Goal: Task Accomplishment & Management: Manage account settings

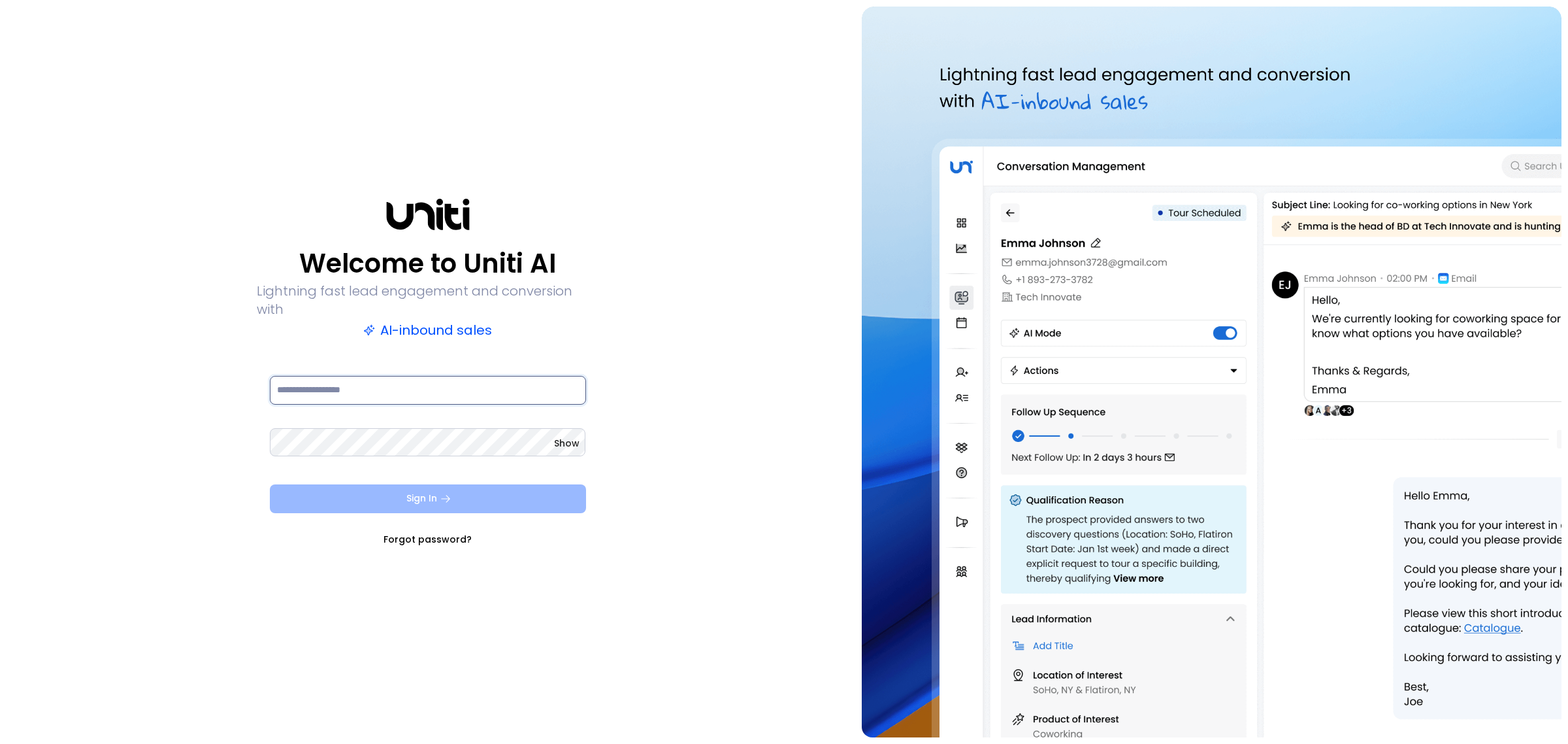
type input "**********"
click at [435, 500] on button "Sign In" at bounding box center [428, 499] width 316 height 28
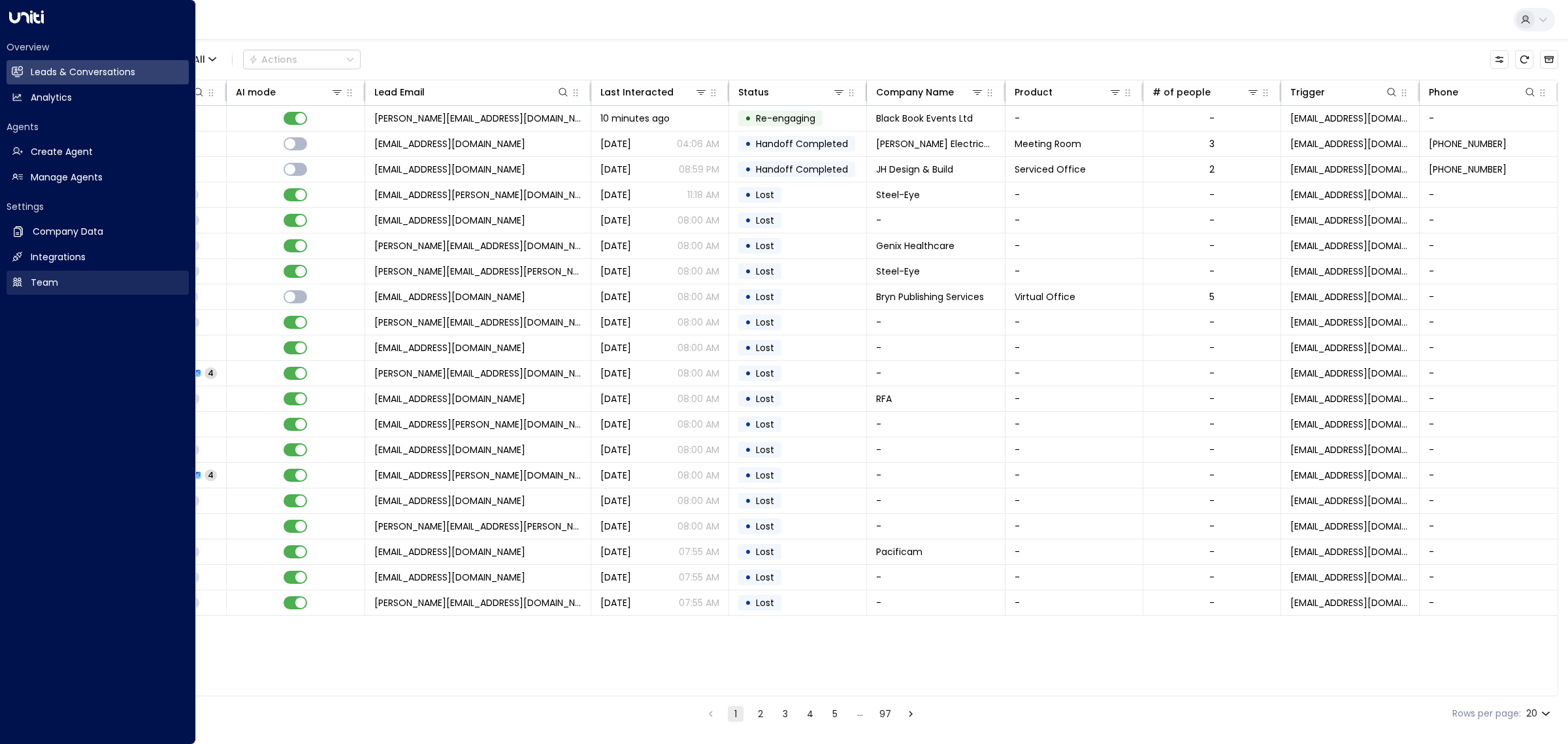
click at [70, 280] on link "Team Team" at bounding box center [97, 283] width 182 height 24
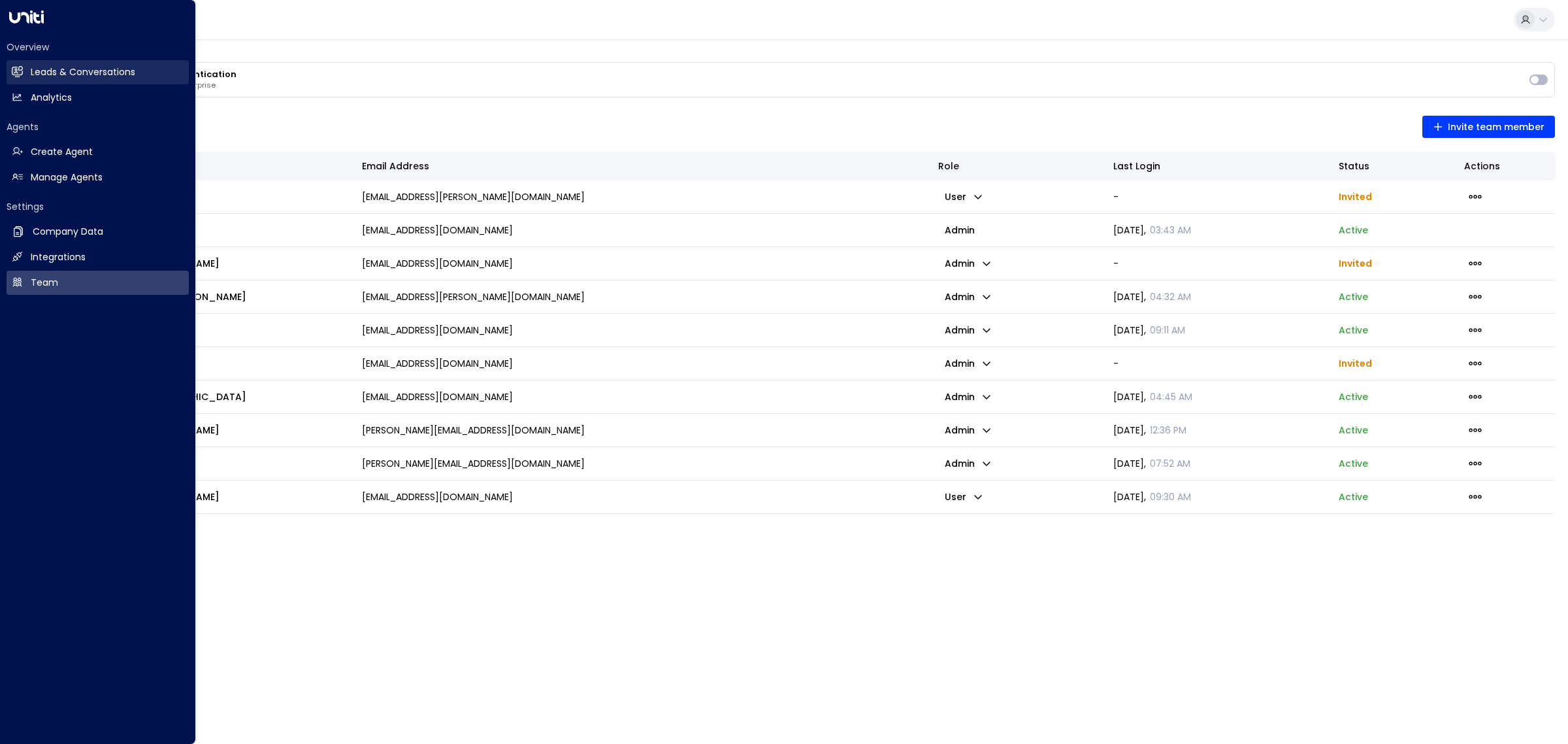
click at [43, 82] on link "Leads & Conversations Leads & Conversations" at bounding box center [97, 72] width 182 height 24
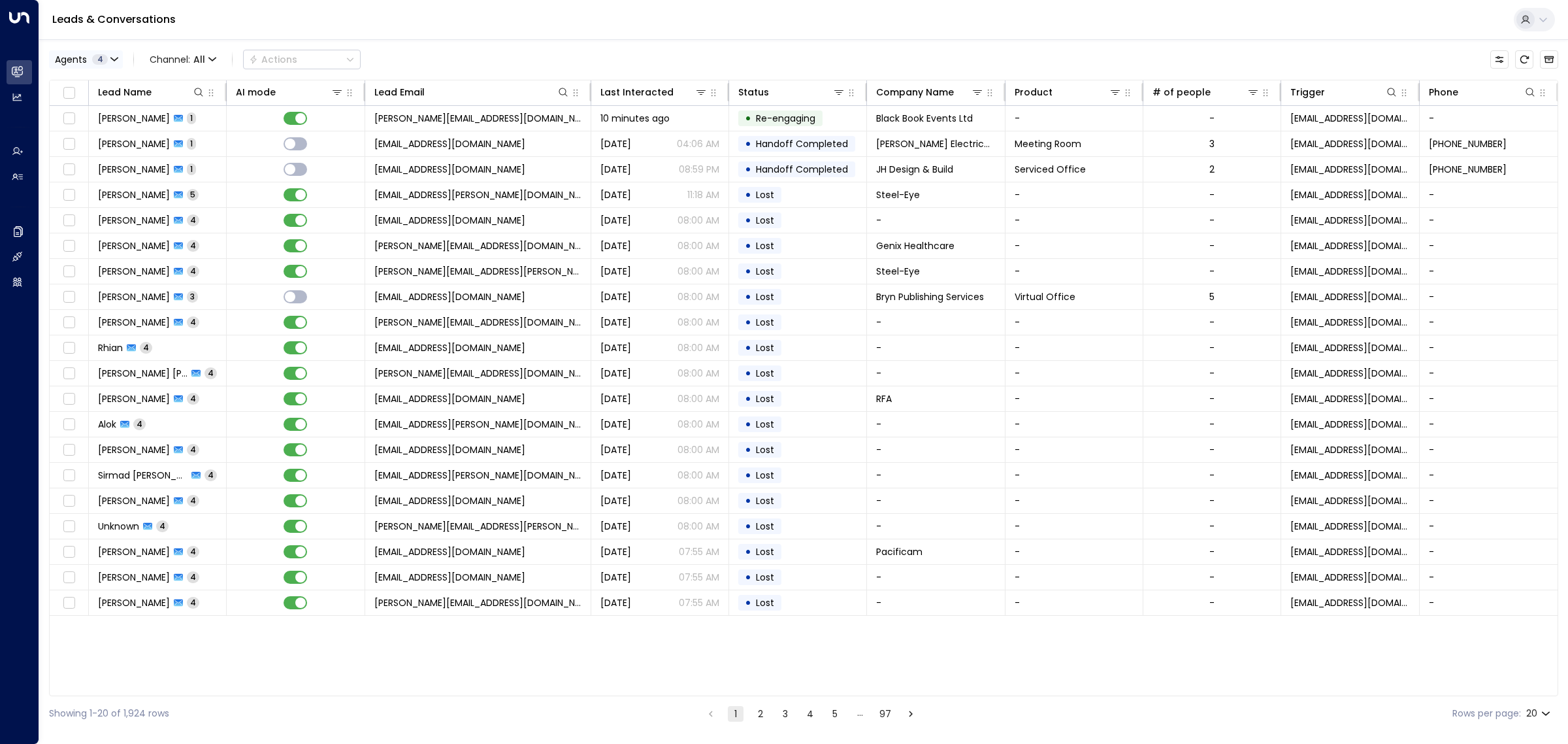
click at [94, 58] on span "4" at bounding box center [100, 59] width 16 height 10
click at [123, 178] on button "Clear" at bounding box center [125, 179] width 26 height 10
click at [105, 124] on div "[PERSON_NAME]" at bounding box center [107, 126] width 72 height 14
click at [217, 181] on button "Apply" at bounding box center [221, 179] width 38 height 18
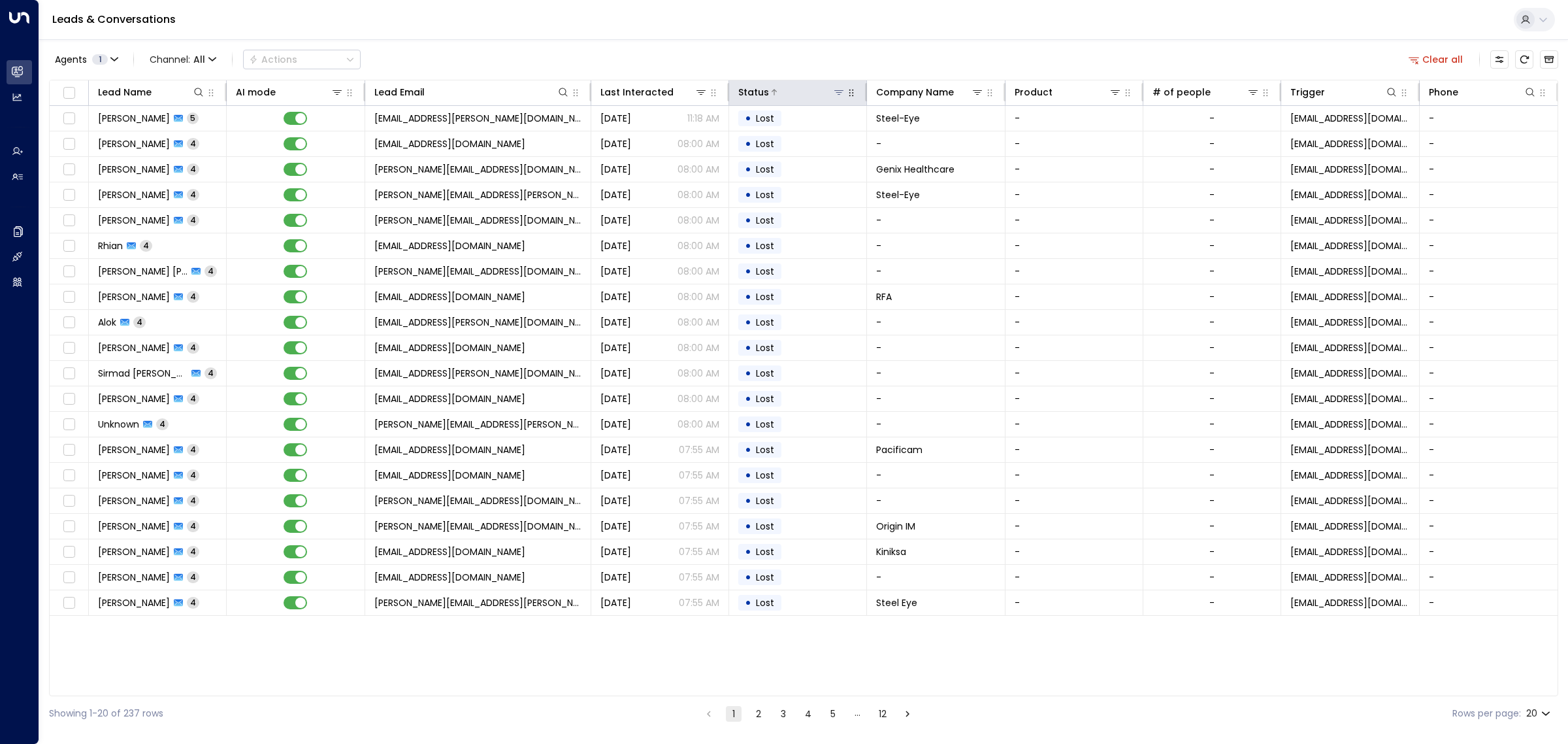
click at [841, 94] on icon at bounding box center [839, 92] width 10 height 10
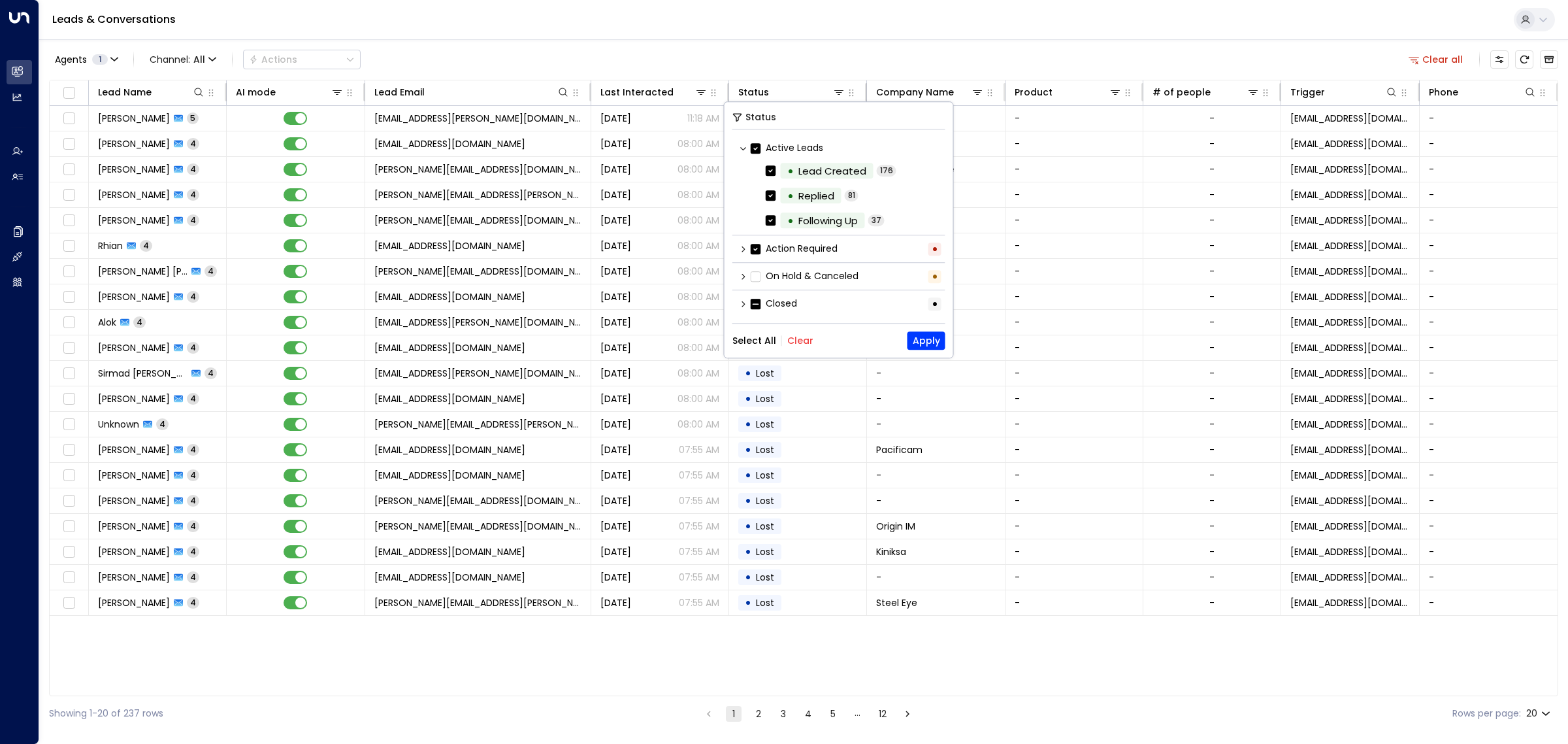
click at [862, 57] on div "Agents 1 Channel: All Actions Clear all" at bounding box center [803, 59] width 1509 height 28
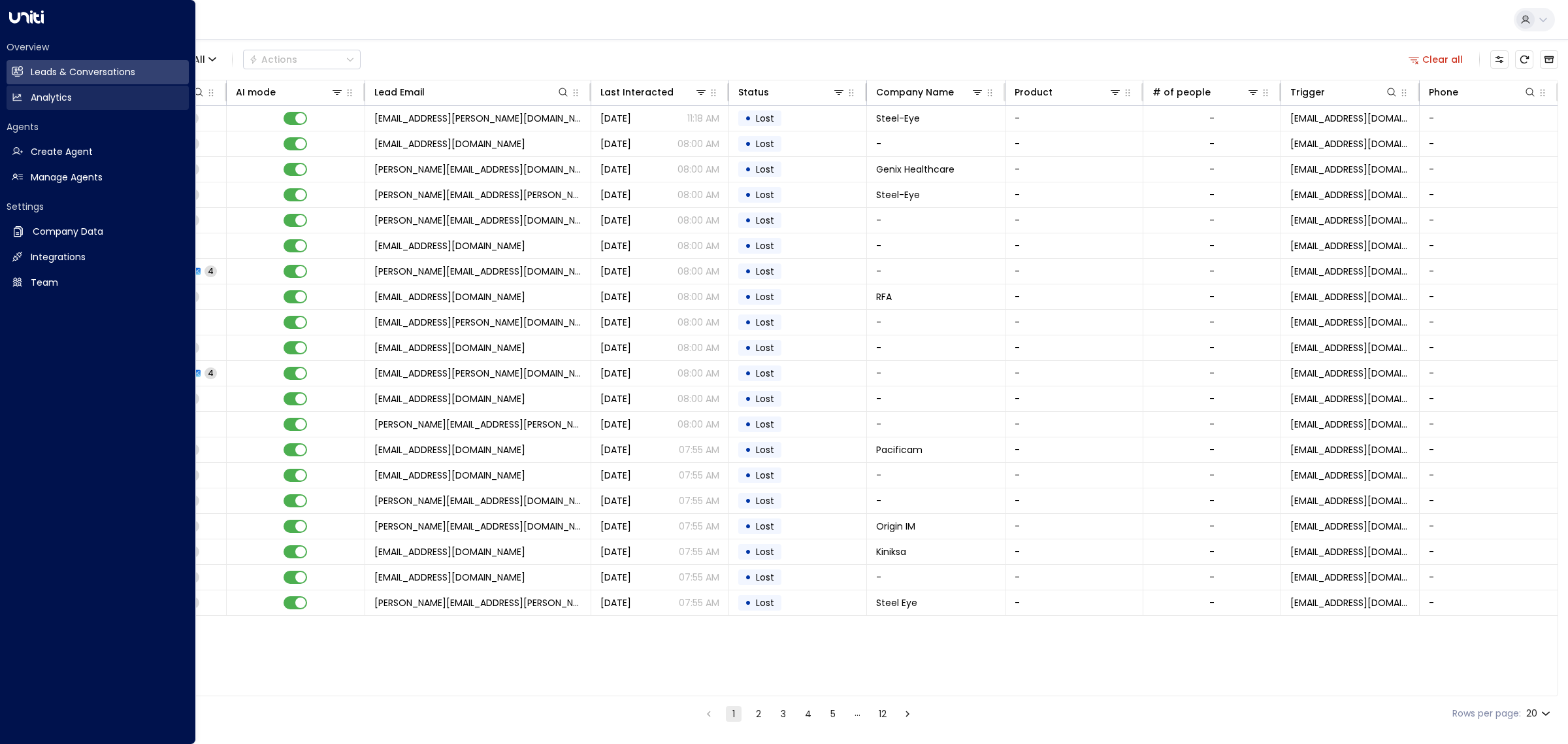
click at [43, 104] on h2 "Analytics" at bounding box center [51, 98] width 41 height 14
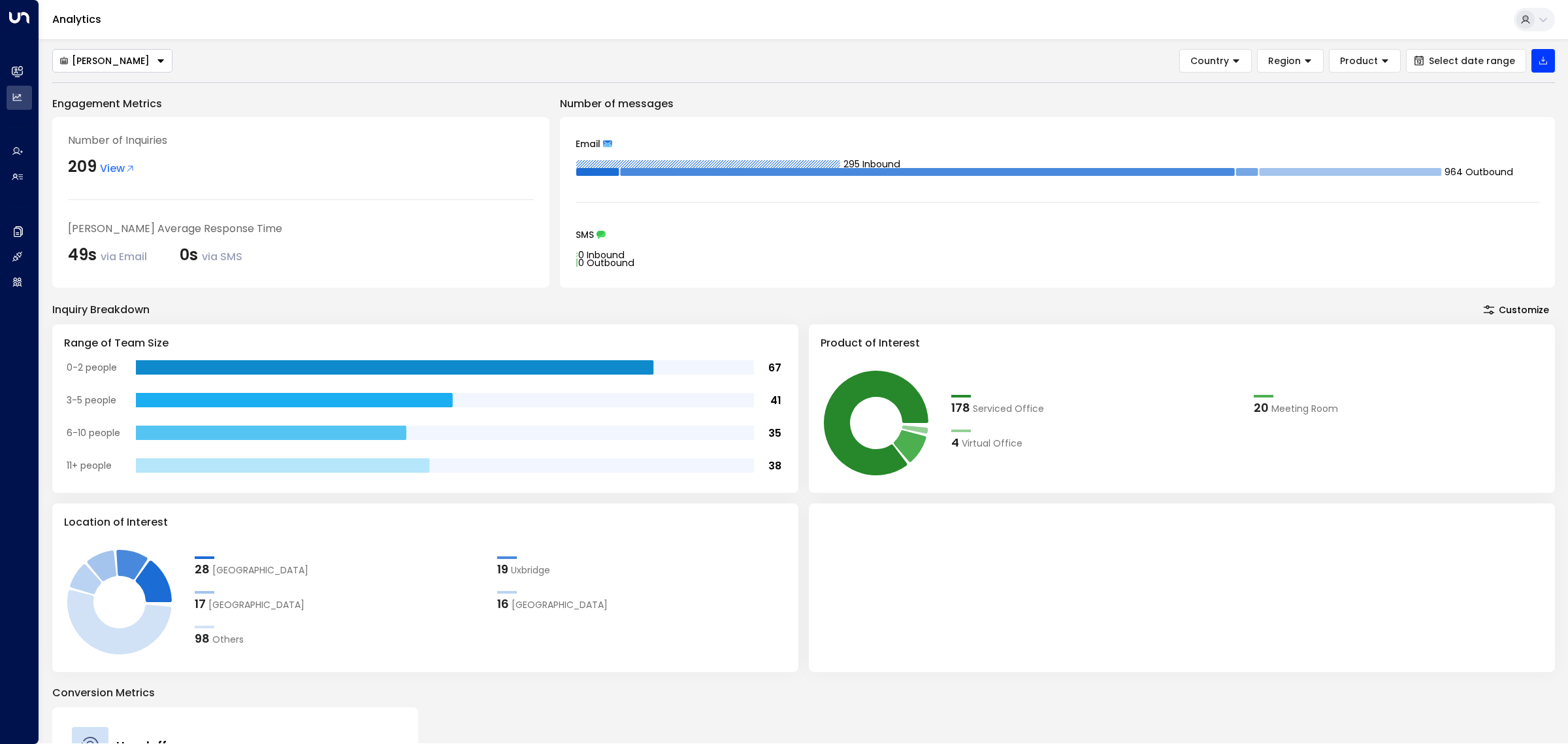
click at [130, 56] on button "[PERSON_NAME]" at bounding box center [112, 60] width 120 height 23
click at [113, 111] on span "[PERSON_NAME]" at bounding box center [98, 107] width 78 height 14
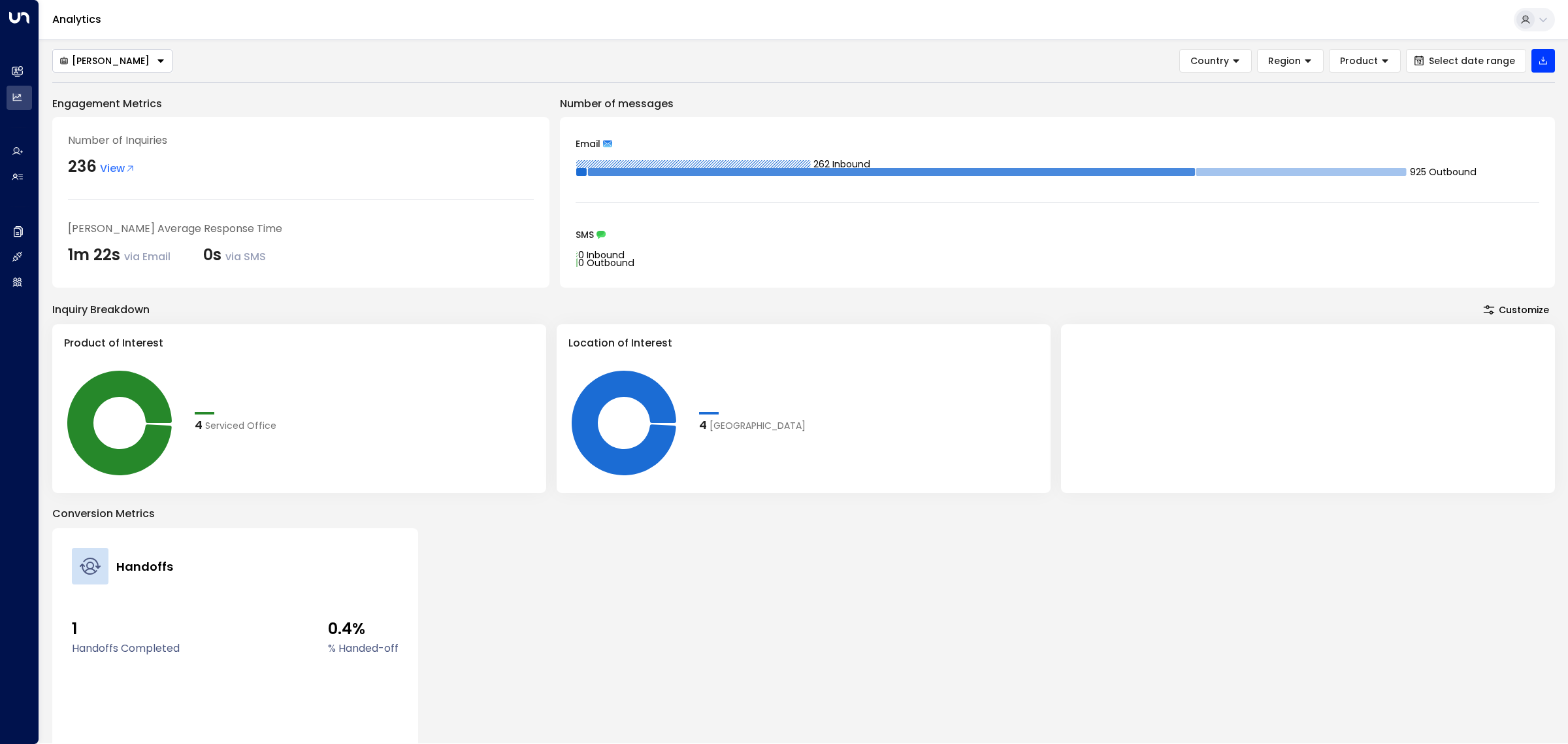
click at [137, 64] on button "[PERSON_NAME]" at bounding box center [112, 60] width 120 height 23
click at [113, 93] on li "[PERSON_NAME]" at bounding box center [112, 86] width 119 height 22
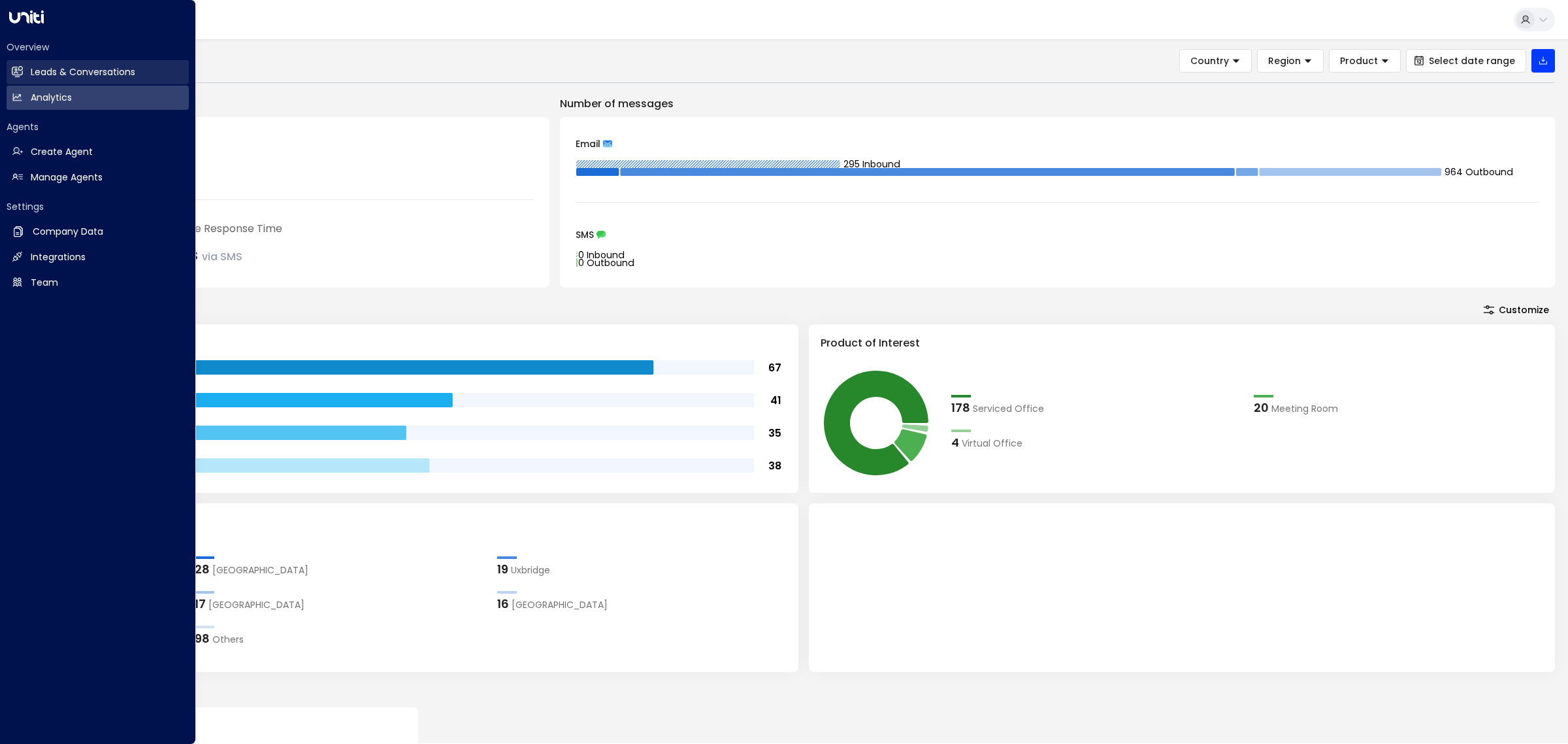
click at [23, 73] on link "Leads & Conversations Leads & Conversations" at bounding box center [97, 72] width 182 height 24
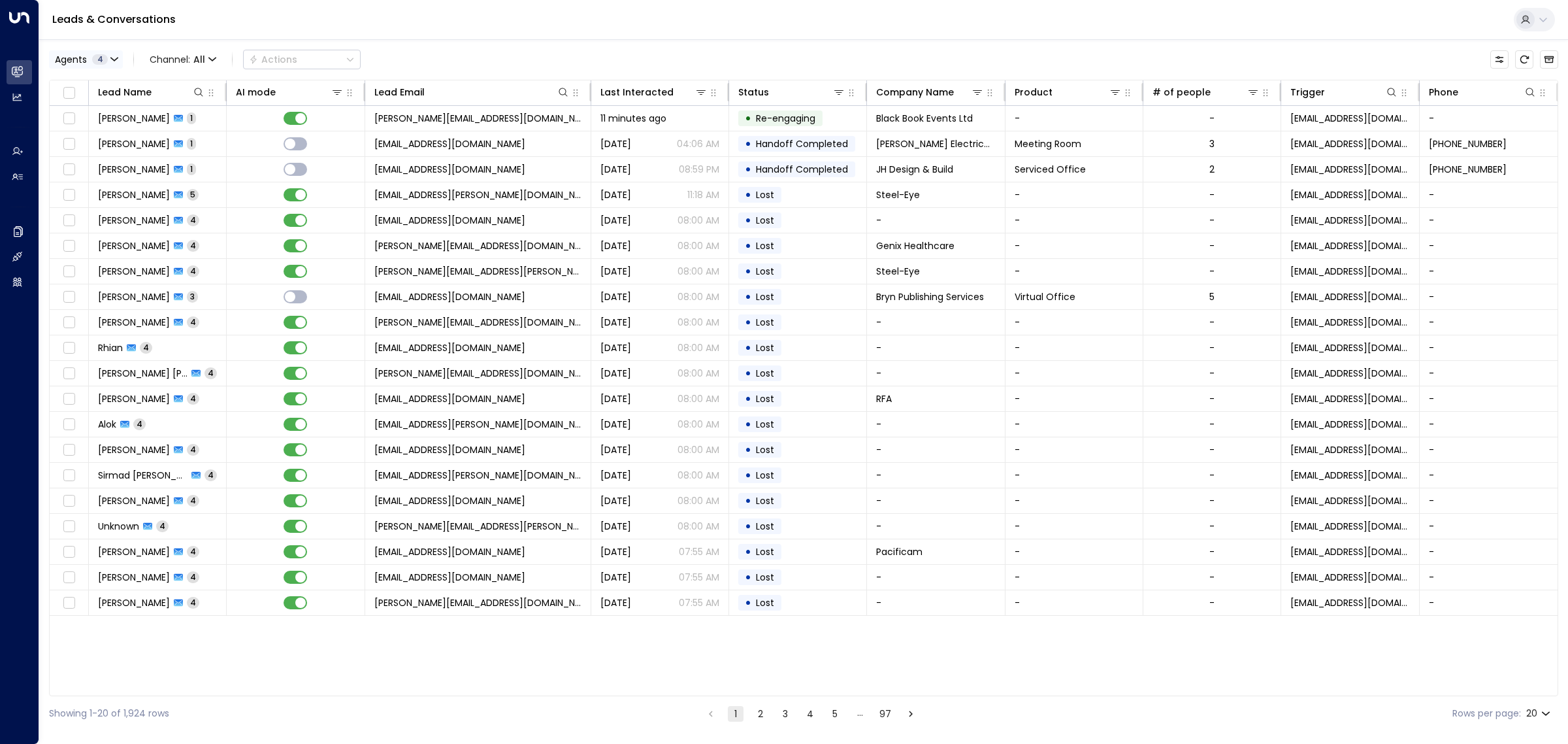
click at [88, 52] on button "Agents 4" at bounding box center [85, 59] width 73 height 18
click at [1545, 716] on div at bounding box center [784, 372] width 1568 height 744
click at [1543, 716] on body "Overview Leads & Conversations Leads & Conversations Analytics Analytics Agents…" at bounding box center [784, 365] width 1568 height 730
click at [1543, 718] on li "100" at bounding box center [1537, 716] width 37 height 23
type input "***"
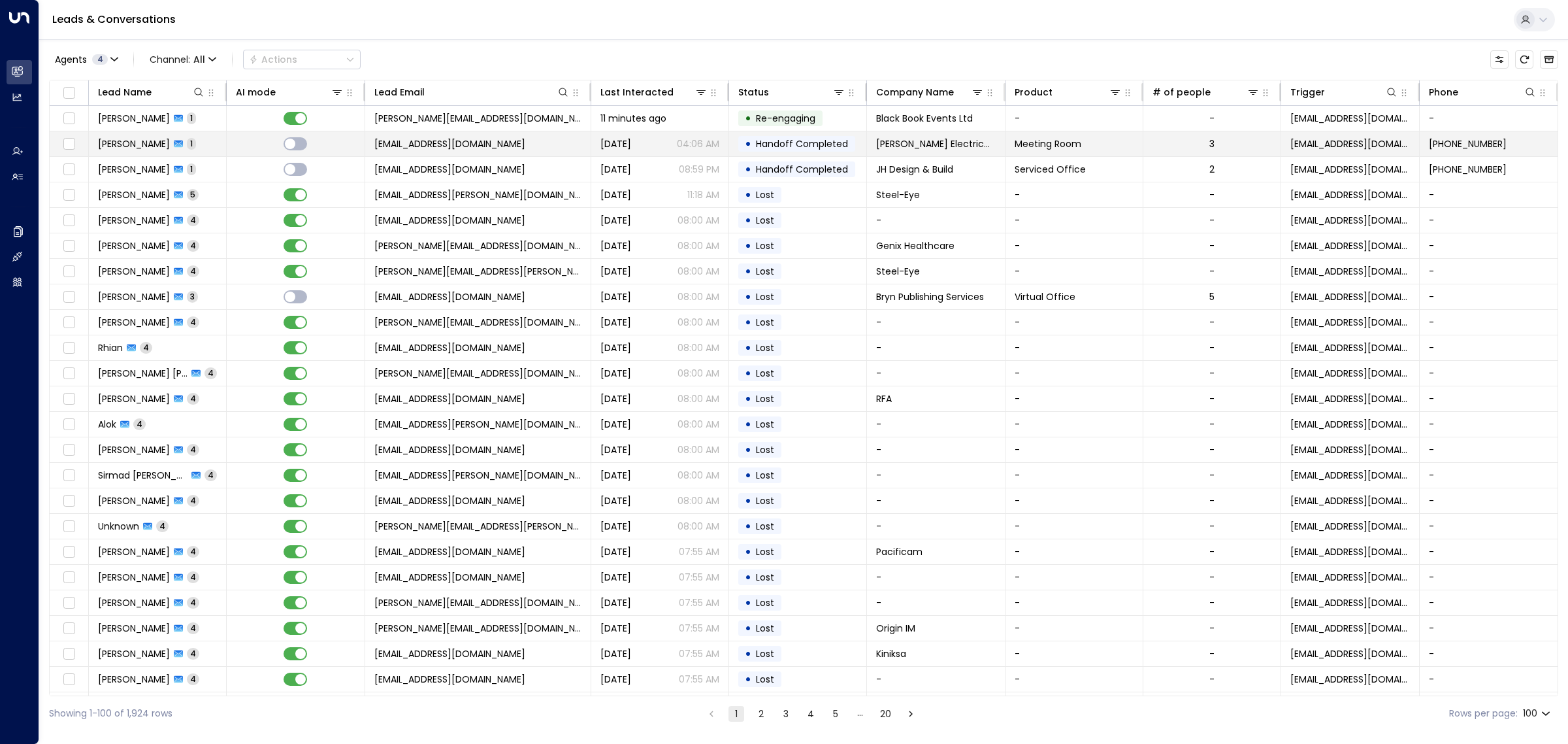
click at [462, 152] on td "[EMAIL_ADDRESS][DOMAIN_NAME]" at bounding box center [478, 143] width 226 height 25
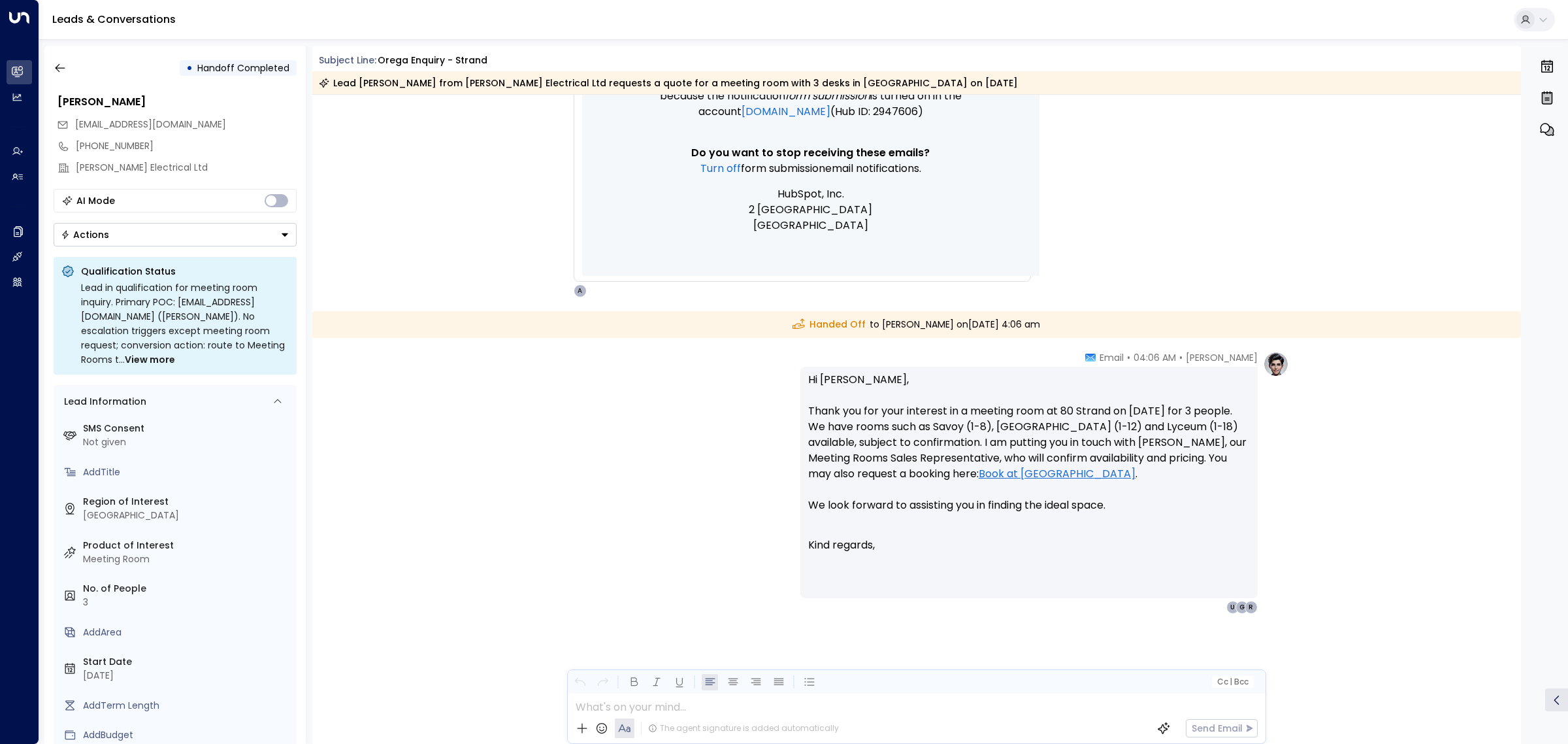
scroll to position [1100, 0]
